Goal: Find specific page/section: Find specific page/section

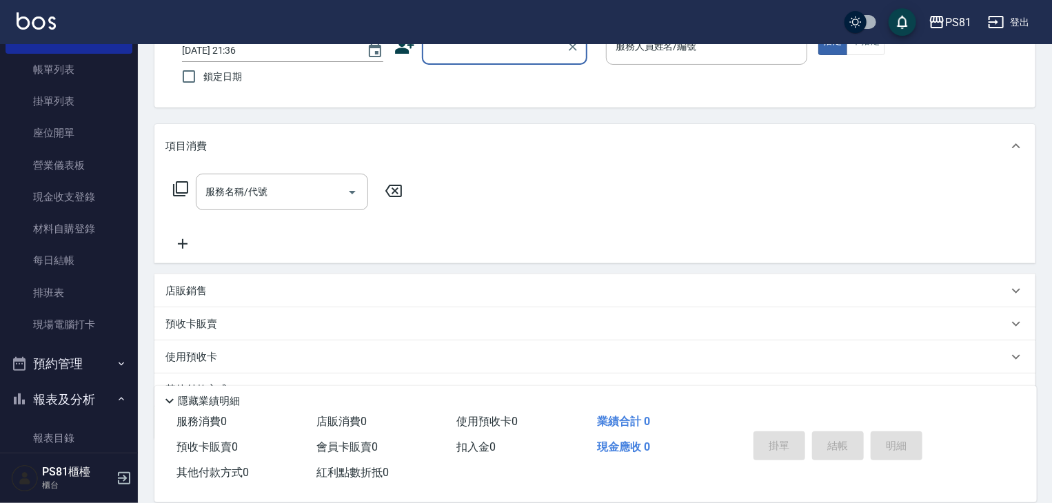
scroll to position [167, 0]
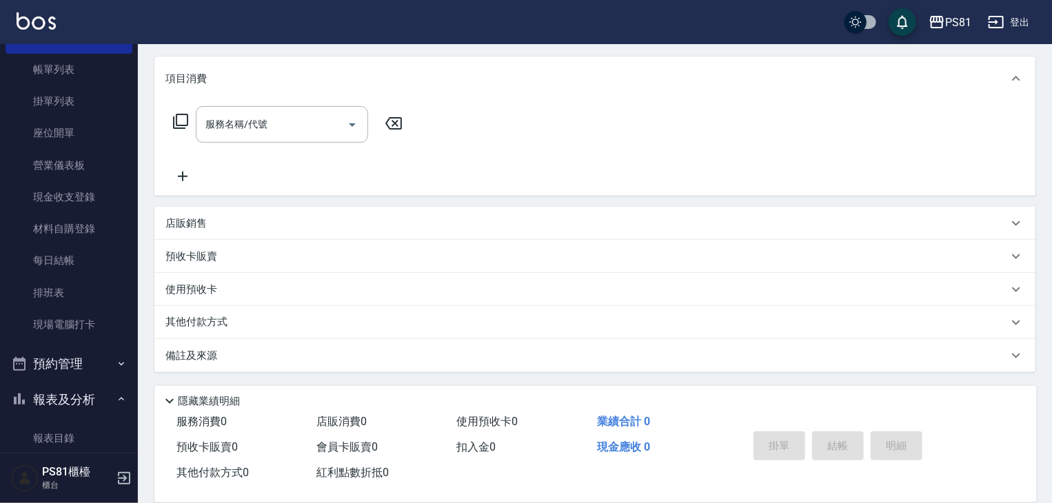
click at [458, 128] on div "服務名稱/代號 服務名稱/代號" at bounding box center [594, 148] width 881 height 95
drag, startPoint x: 560, startPoint y: 323, endPoint x: 553, endPoint y: 332, distance: 10.8
click at [557, 325] on div "其他付款方式" at bounding box center [587, 322] width 843 height 15
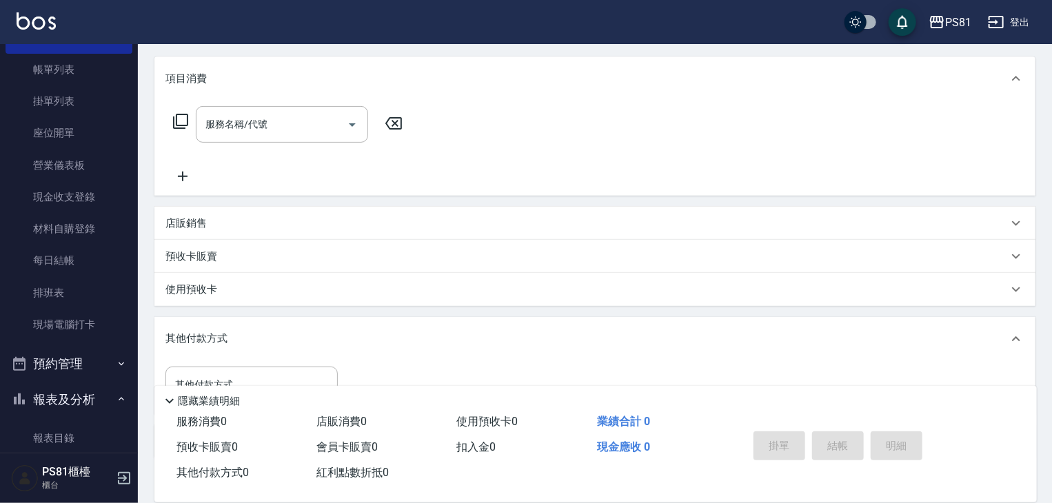
scroll to position [2, 0]
click at [551, 332] on div "其他付款方式" at bounding box center [587, 339] width 843 height 15
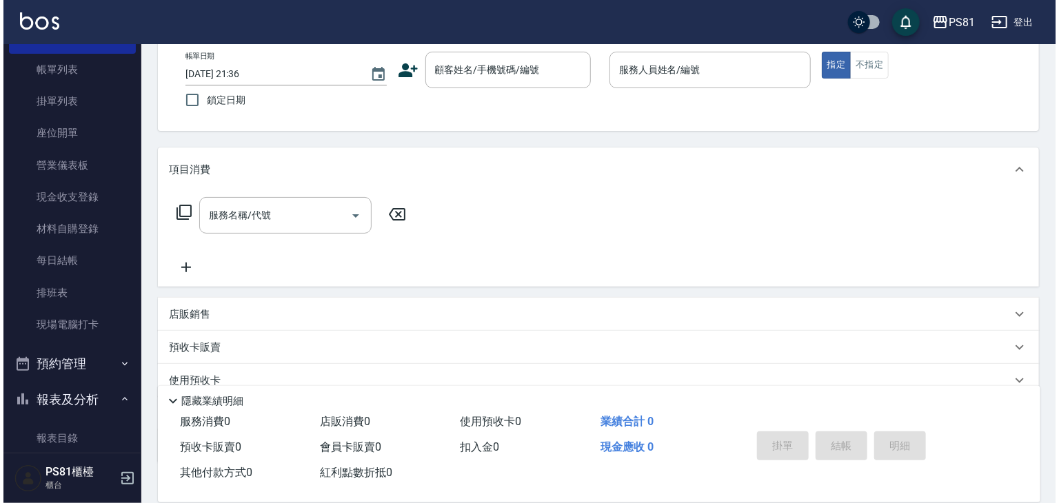
scroll to position [0, 0]
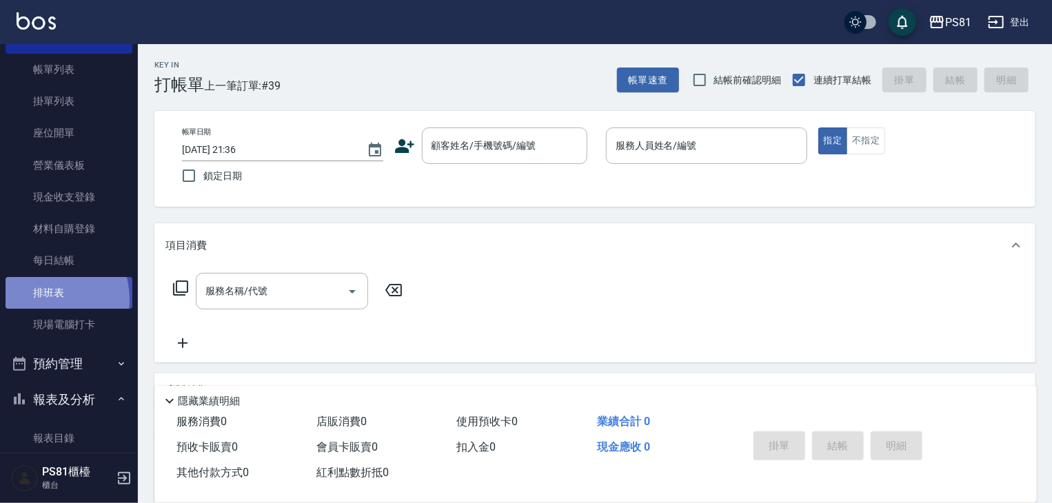
click at [42, 299] on link "排班表" at bounding box center [69, 293] width 127 height 32
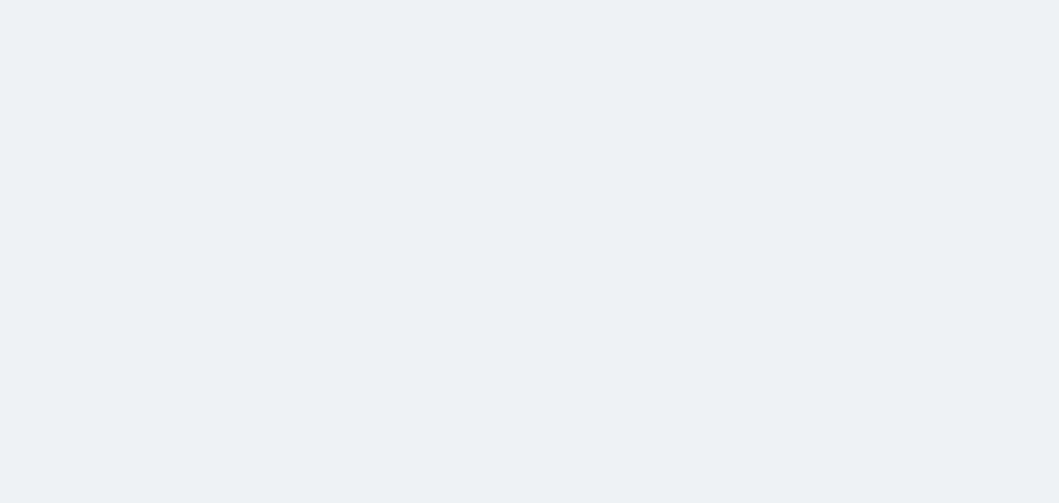
click at [55, 0] on html at bounding box center [529, 0] width 1059 height 0
